Goal: Task Accomplishment & Management: Use online tool/utility

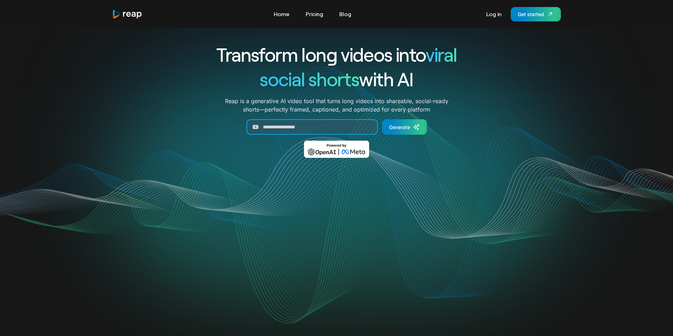
click at [306, 126] on input "Generate Form" at bounding box center [311, 126] width 131 height 15
paste input "**********"
type input "**********"
click at [395, 127] on div "Generate" at bounding box center [399, 126] width 21 height 7
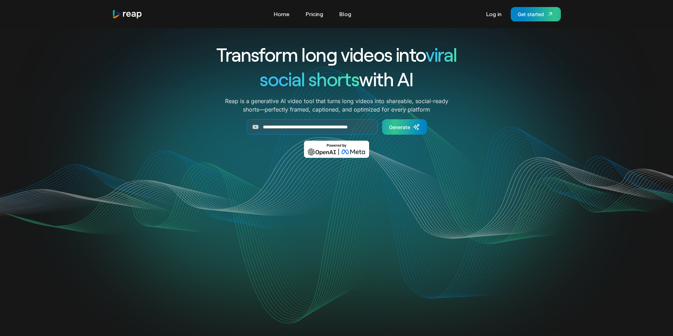
scroll to position [0, 0]
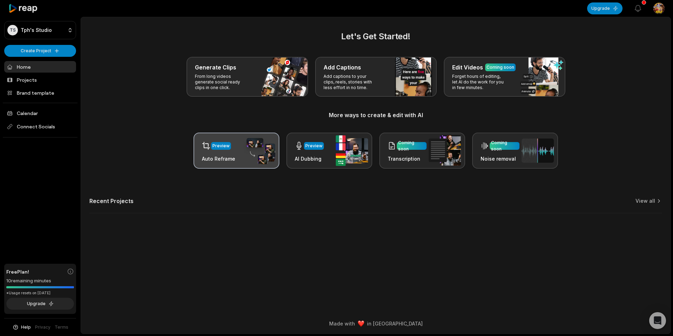
click at [238, 159] on div "Preview Auto Reframe" at bounding box center [236, 150] width 86 height 36
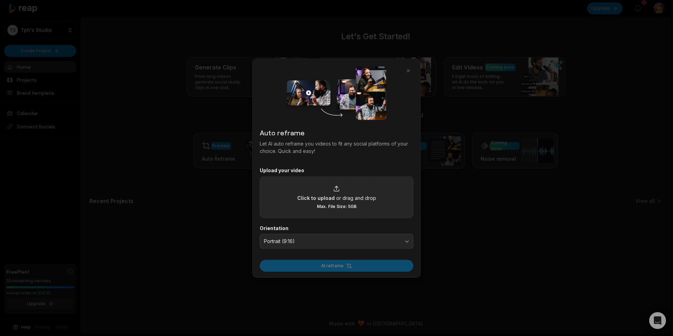
click at [329, 194] on span "Click to upload" at bounding box center [315, 197] width 37 height 7
click at [0, 0] on input "Click to upload or drag and drop Max. File Size: 5GB" at bounding box center [0, 0] width 0 height 0
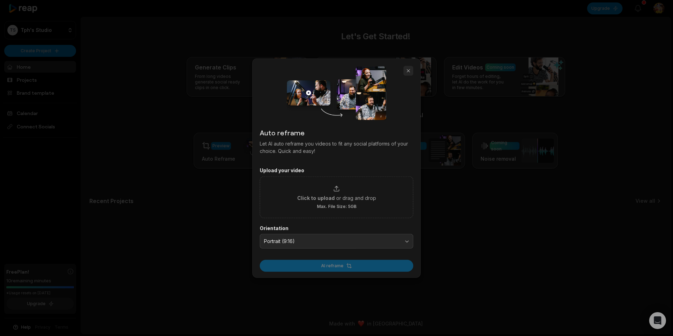
click at [408, 70] on button "button" at bounding box center [408, 71] width 10 height 10
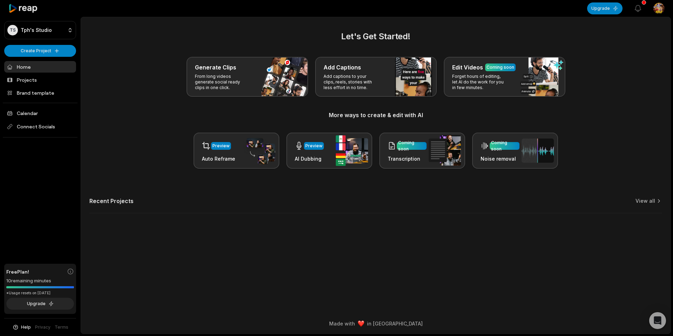
click at [49, 57] on div "TS Tph's Studio Create Project Home Projects Brand template Calendar Connect So…" at bounding box center [40, 168] width 81 height 336
click at [54, 48] on html "TS Tph's Studio Create Project Home Projects Brand template Calendar Connect So…" at bounding box center [336, 168] width 673 height 336
click at [48, 69] on link "Create Clips" at bounding box center [40, 66] width 68 height 12
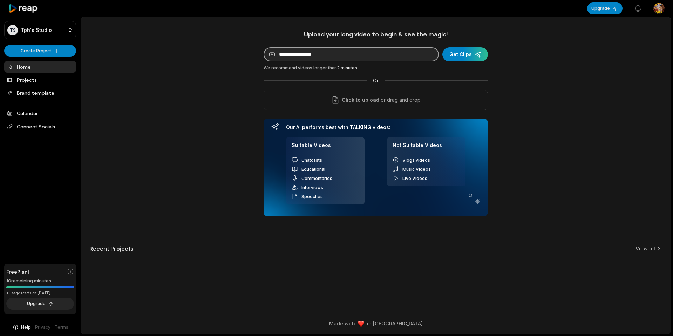
click at [325, 58] on input at bounding box center [351, 54] width 175 height 14
paste input "**********"
click at [319, 54] on input "**********" at bounding box center [351, 54] width 175 height 14
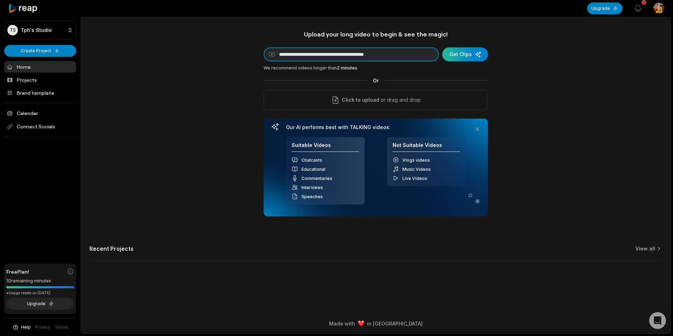
type input "**********"
click at [462, 56] on div "submit" at bounding box center [465, 54] width 46 height 14
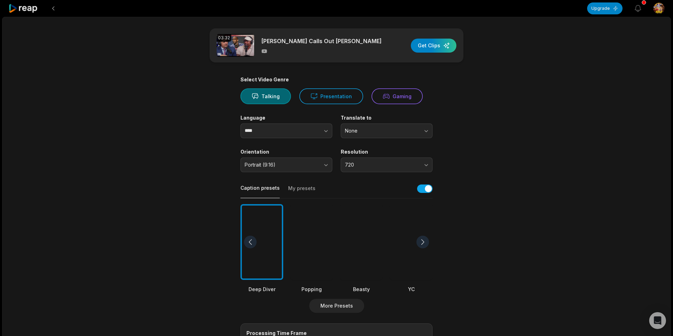
click at [201, 251] on main "03:32 [PERSON_NAME] Calls Out [PERSON_NAME] Get Clips Select Video Genre Talkin…" at bounding box center [336, 241] width 339 height 426
click at [434, 47] on div "button" at bounding box center [434, 46] width 46 height 14
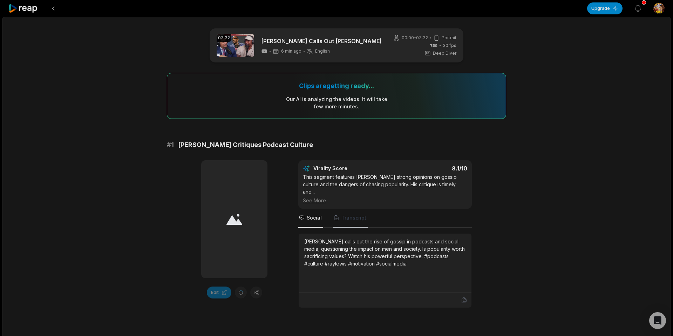
click at [351, 214] on span "Transcript" at bounding box center [353, 217] width 25 height 7
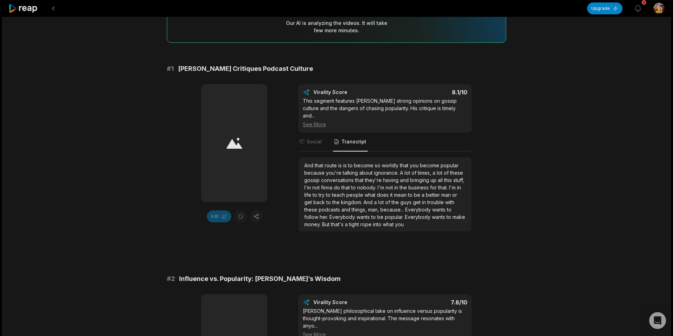
scroll to position [76, 0]
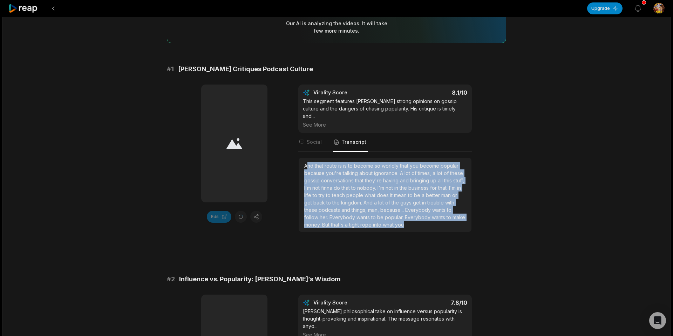
drag, startPoint x: 306, startPoint y: 158, endPoint x: 415, endPoint y: 221, distance: 125.1
click at [415, 221] on div "And that route is is to become so worldly that you become popular because you'r…" at bounding box center [385, 195] width 162 height 66
click at [409, 219] on div "And that route is is to become so worldly that you become popular because you'r…" at bounding box center [385, 195] width 162 height 66
drag, startPoint x: 303, startPoint y: 160, endPoint x: 416, endPoint y: 218, distance: 126.8
click at [416, 218] on div "And that route is is to become so worldly that you become popular because you'r…" at bounding box center [385, 195] width 173 height 74
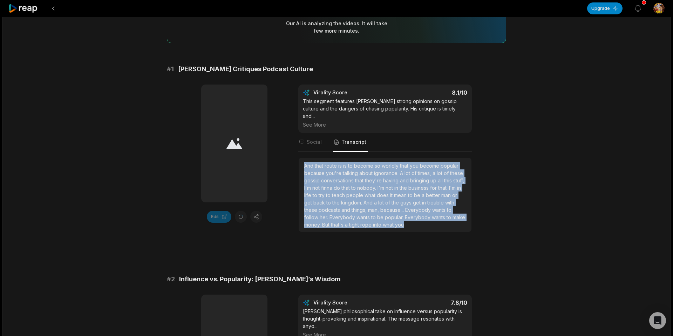
click at [416, 220] on div "And that route is is to become so worldly that you become popular because you'r…" at bounding box center [385, 195] width 162 height 66
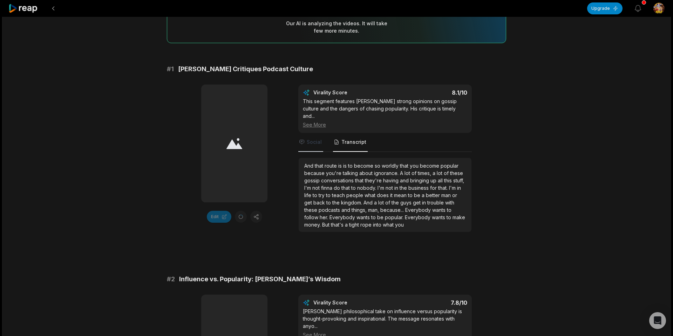
click at [310, 139] on span "Social" at bounding box center [310, 142] width 25 height 19
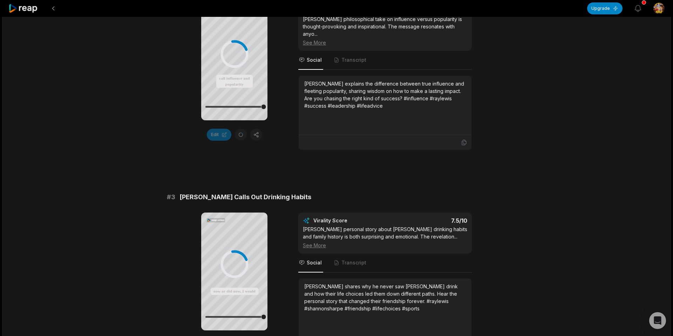
scroll to position [0, 0]
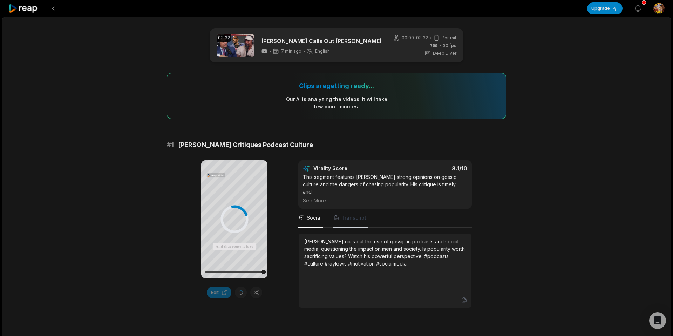
click at [348, 214] on span "Transcript" at bounding box center [353, 217] width 25 height 7
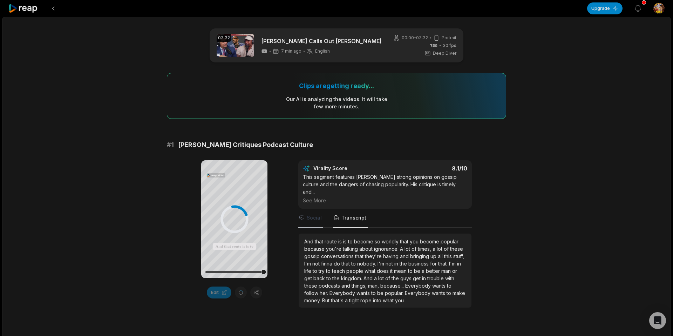
click at [315, 214] on span "Social" at bounding box center [314, 217] width 15 height 7
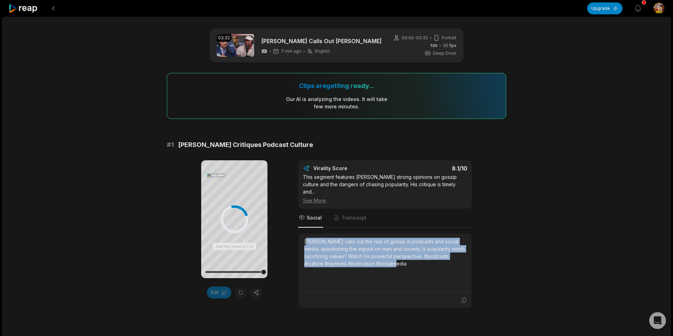
drag, startPoint x: 308, startPoint y: 234, endPoint x: 477, endPoint y: 272, distance: 173.3
click at [477, 272] on div "Your browser does not support mp4 format. And that route is is to become so wor…" at bounding box center [336, 234] width 339 height 148
click at [431, 277] on div "[PERSON_NAME] calls out the rise of gossip in podcasts and social media, questi…" at bounding box center [385, 263] width 162 height 50
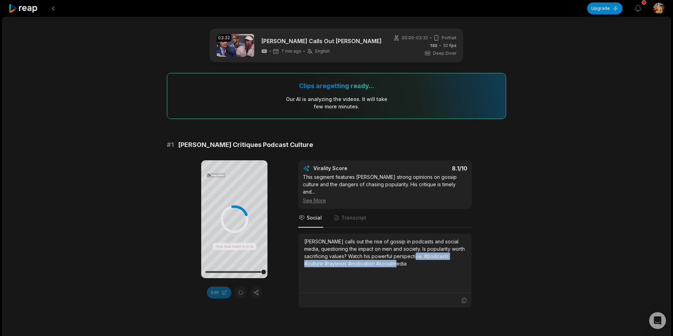
drag, startPoint x: 425, startPoint y: 250, endPoint x: 440, endPoint y: 261, distance: 18.3
click at [440, 261] on div "[PERSON_NAME] calls out the rise of gossip in podcasts and social media, questi…" at bounding box center [385, 263] width 162 height 50
click at [399, 257] on div "[PERSON_NAME] calls out the rise of gossip in podcasts and social media, questi…" at bounding box center [385, 252] width 162 height 29
click at [233, 219] on icon at bounding box center [234, 219] width 5 height 6
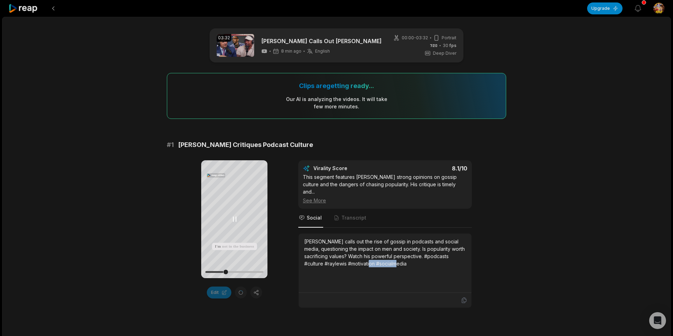
click at [235, 217] on icon at bounding box center [234, 219] width 3 height 5
click at [235, 217] on icon at bounding box center [234, 219] width 8 height 8
click at [234, 220] on icon at bounding box center [234, 219] width 8 height 8
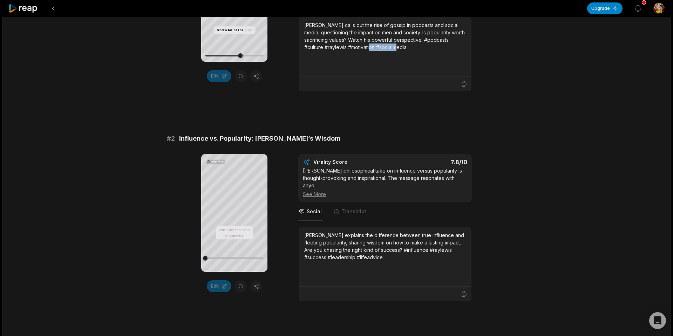
scroll to position [217, 0]
click at [237, 203] on icon at bounding box center [234, 204] width 8 height 8
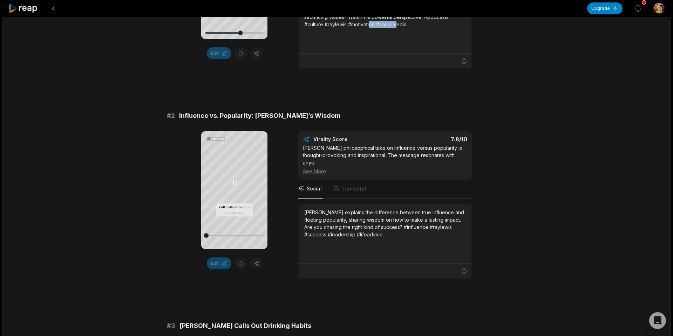
scroll to position [241, 0]
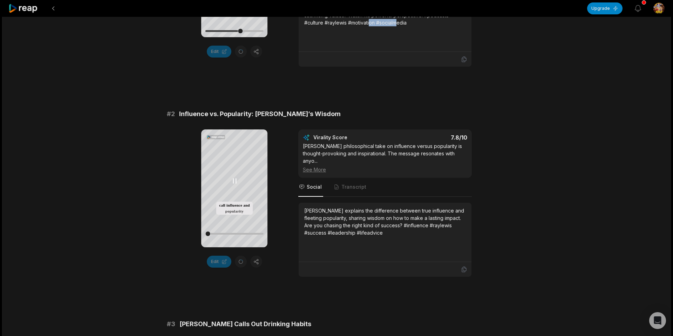
click at [234, 179] on icon at bounding box center [234, 181] width 8 height 8
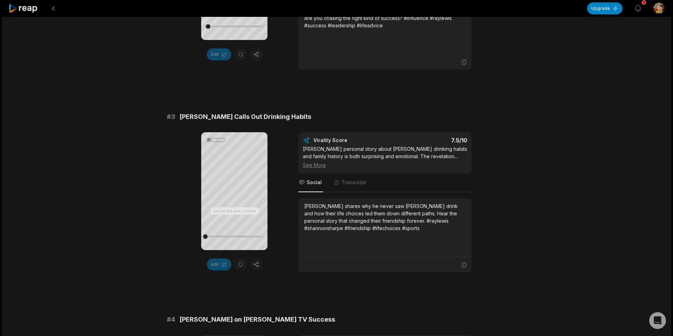
scroll to position [446, 0]
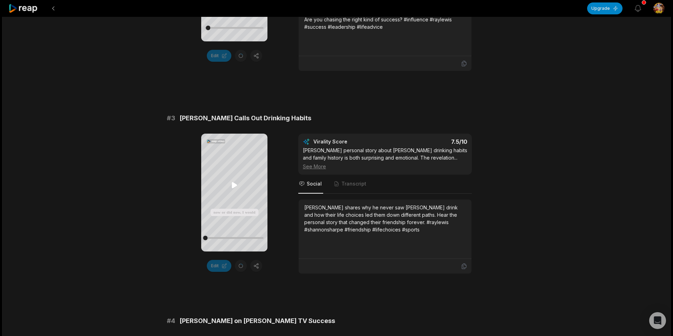
click at [234, 187] on icon at bounding box center [234, 185] width 5 height 6
click at [232, 238] on div at bounding box center [234, 238] width 58 height 2
drag, startPoint x: 226, startPoint y: 239, endPoint x: 209, endPoint y: 240, distance: 17.2
click at [209, 240] on div at bounding box center [234, 238] width 58 height 12
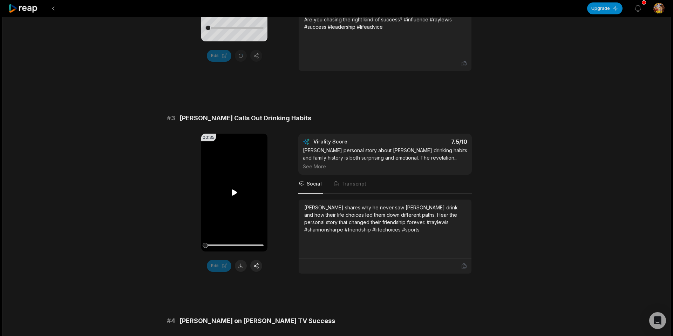
click at [234, 190] on icon at bounding box center [234, 193] width 5 height 6
click at [234, 188] on icon at bounding box center [234, 192] width 8 height 8
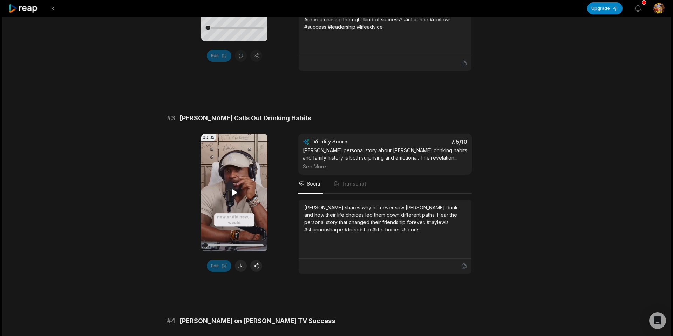
click at [234, 190] on icon at bounding box center [234, 193] width 5 height 6
click at [230, 188] on button at bounding box center [234, 192] width 8 height 8
click at [234, 190] on icon at bounding box center [234, 193] width 5 height 6
click at [230, 188] on button at bounding box center [234, 192] width 8 height 8
click at [234, 190] on icon at bounding box center [234, 193] width 5 height 6
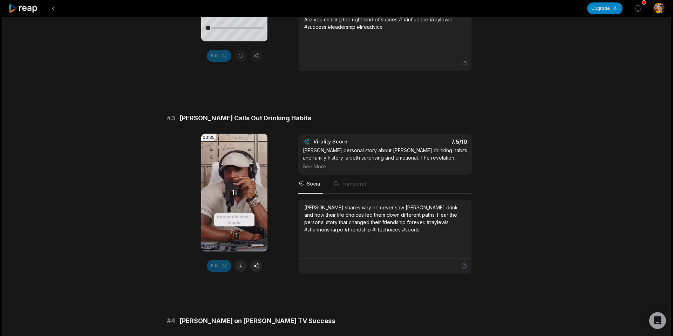
click at [235, 188] on icon at bounding box center [234, 192] width 8 height 8
click at [236, 190] on icon at bounding box center [234, 193] width 5 height 6
click at [236, 190] on icon at bounding box center [234, 192] width 3 height 5
click at [237, 188] on icon at bounding box center [234, 192] width 8 height 8
click at [236, 188] on icon at bounding box center [234, 192] width 8 height 8
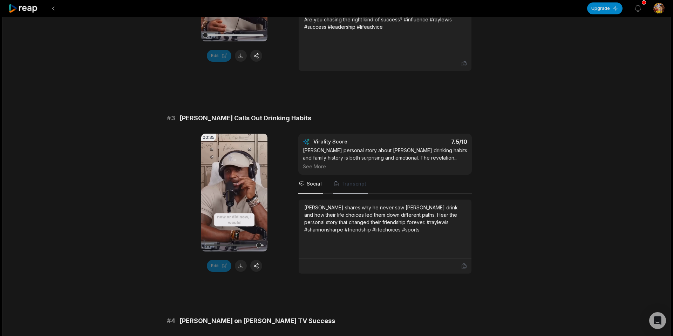
click at [358, 180] on span "Transcript" at bounding box center [353, 183] width 25 height 7
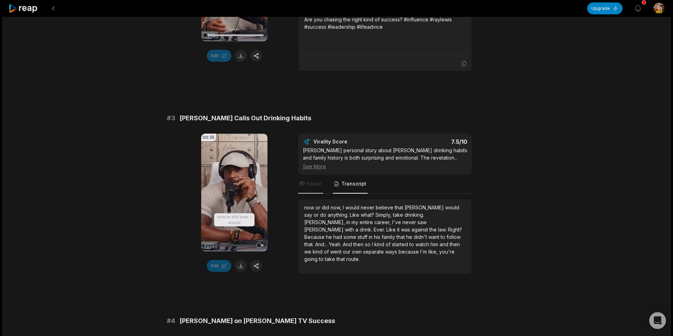
click at [306, 180] on span "Social" at bounding box center [310, 184] width 25 height 19
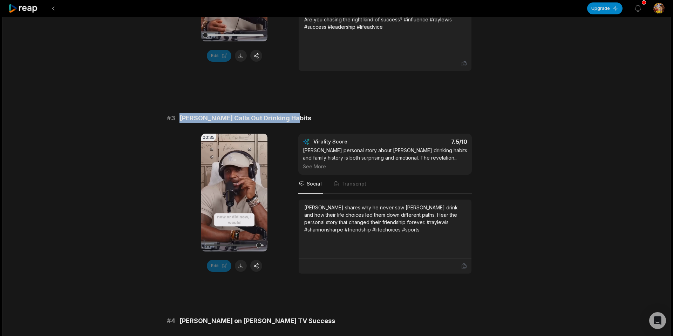
drag, startPoint x: 179, startPoint y: 110, endPoint x: 308, endPoint y: 108, distance: 129.0
click at [308, 113] on div "# 3 [PERSON_NAME] Calls Out Drinking Habits" at bounding box center [336, 118] width 339 height 10
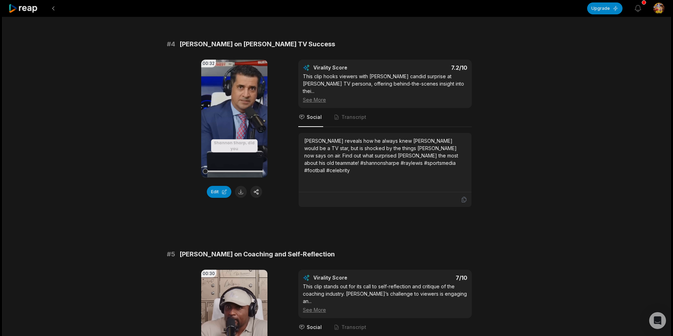
scroll to position [666, 0]
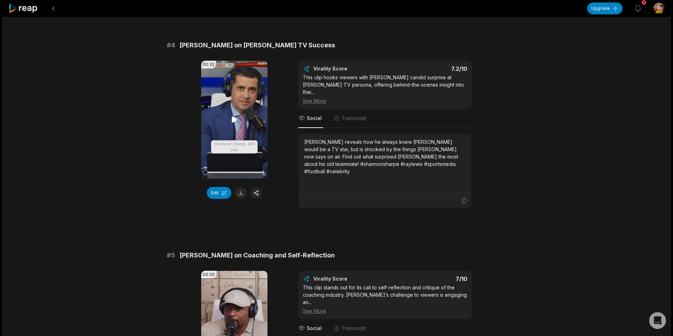
click at [230, 115] on icon at bounding box center [234, 119] width 8 height 8
click at [235, 115] on icon at bounding box center [234, 119] width 8 height 8
click at [235, 116] on icon at bounding box center [234, 119] width 5 height 6
click at [235, 115] on icon at bounding box center [234, 119] width 8 height 8
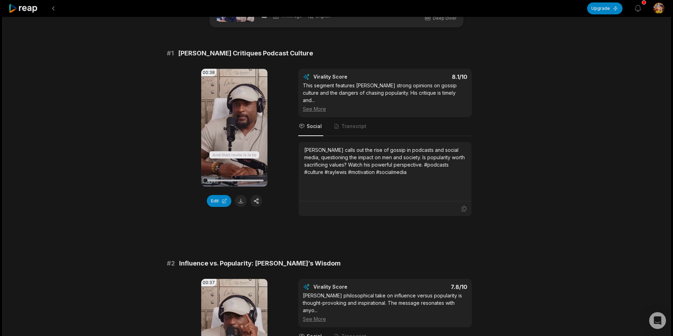
scroll to position [0, 0]
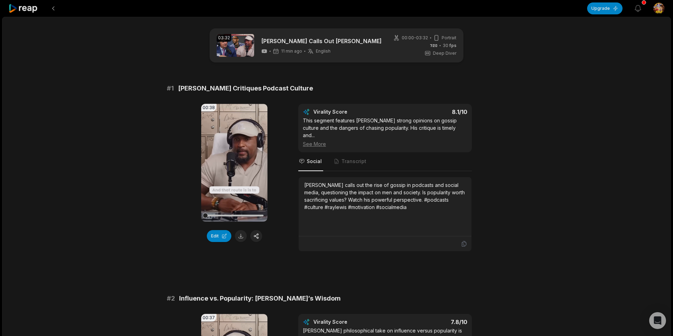
click at [21, 7] on icon at bounding box center [23, 8] width 30 height 9
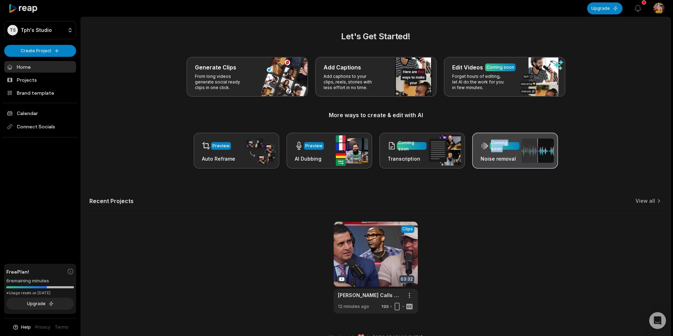
drag, startPoint x: 479, startPoint y: 159, endPoint x: 523, endPoint y: 157, distance: 43.2
click at [523, 157] on div "Coming soon Noise removal" at bounding box center [515, 150] width 86 height 36
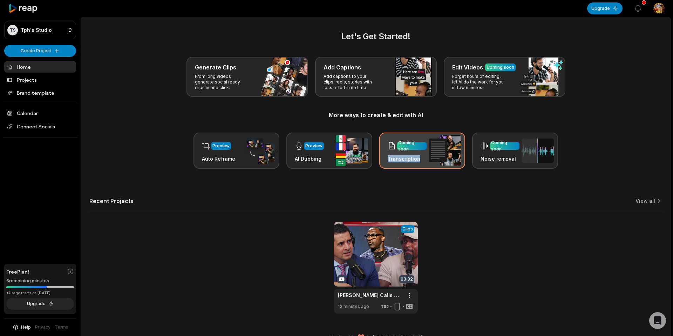
drag, startPoint x: 388, startPoint y: 159, endPoint x: 418, endPoint y: 158, distance: 30.8
click at [418, 158] on h3 "Transcription" at bounding box center [407, 158] width 39 height 7
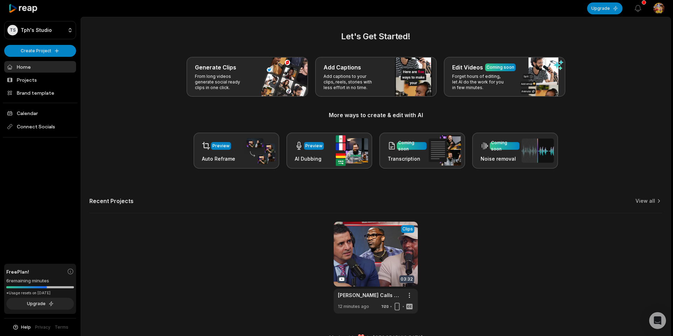
click at [435, 179] on div "Let's Get Started! Generate Clips From long videos generate social ready clips …" at bounding box center [375, 171] width 589 height 283
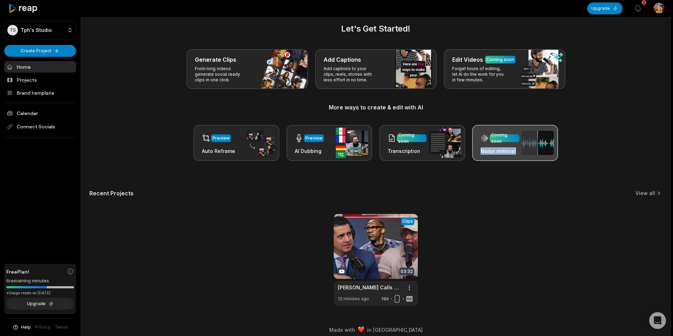
drag, startPoint x: 480, startPoint y: 150, endPoint x: 516, endPoint y: 149, distance: 35.8
click at [516, 149] on div "Coming soon Noise removal" at bounding box center [515, 143] width 86 height 36
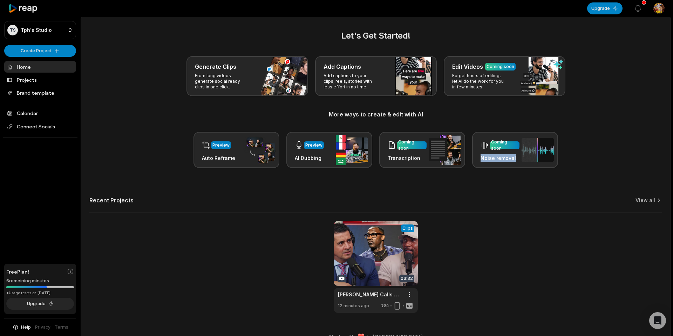
scroll to position [0, 0]
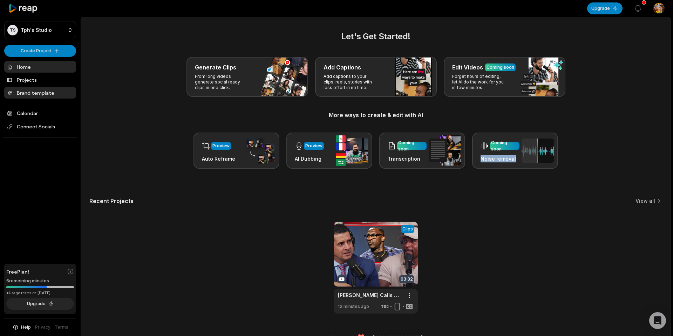
click at [32, 95] on link "Brand template" at bounding box center [40, 93] width 72 height 12
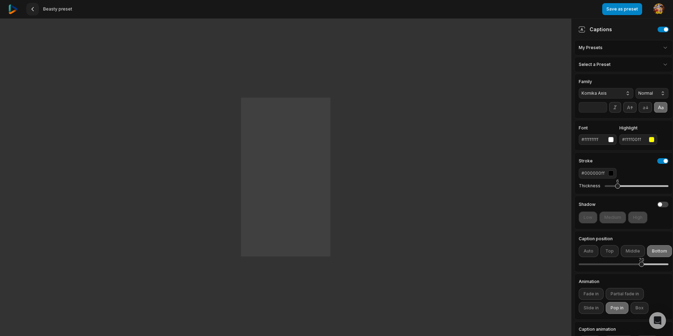
click at [33, 10] on icon at bounding box center [33, 9] width 6 height 6
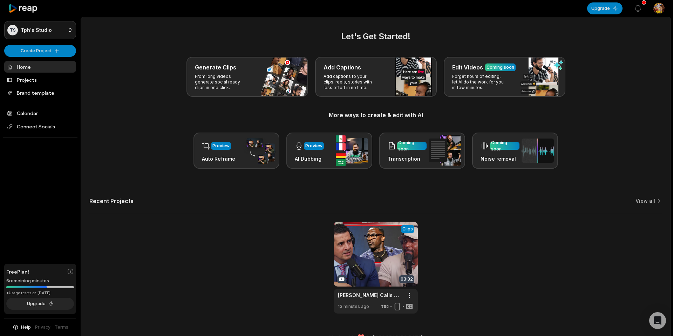
click at [55, 34] on html "TS Tph's Studio Create Project Home Projects Brand template Calendar Connect So…" at bounding box center [336, 168] width 673 height 336
click at [101, 30] on html "TS Tph's Studio Create Project Home Projects Brand template Calendar Connect So…" at bounding box center [336, 168] width 673 height 336
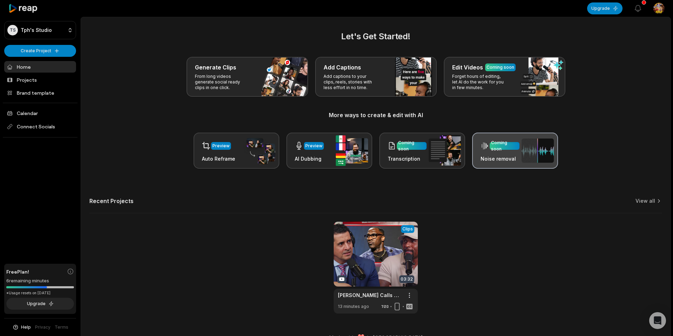
click at [484, 148] on icon at bounding box center [484, 145] width 0 height 7
click at [272, 108] on div "Let's Get Started! Generate Clips From long videos generate social ready clips …" at bounding box center [375, 99] width 573 height 138
